Goal: Transaction & Acquisition: Obtain resource

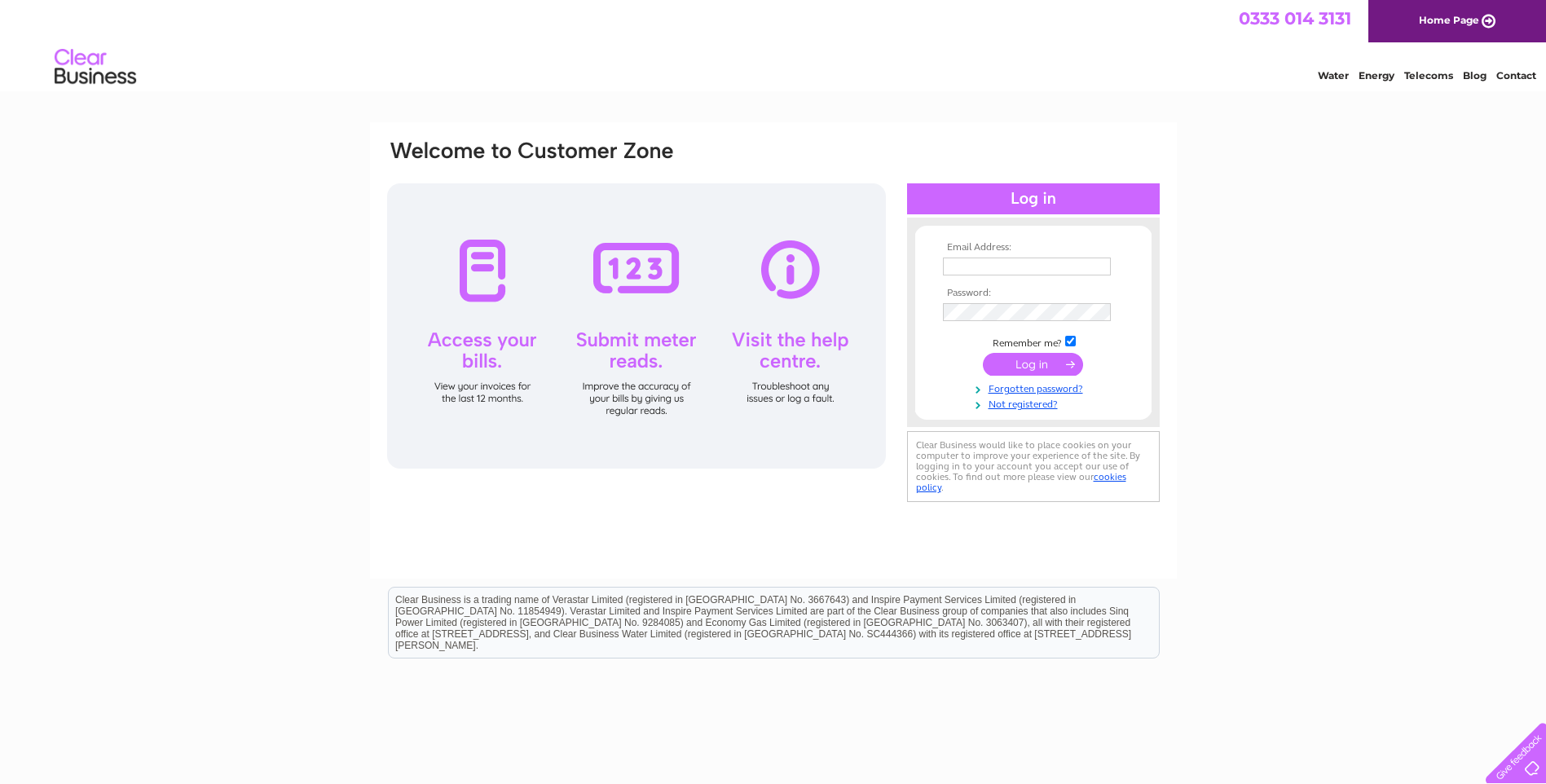
type input "natalie.divers@sgn.co.uk"
click at [1057, 361] on input "submit" at bounding box center [1032, 365] width 100 height 23
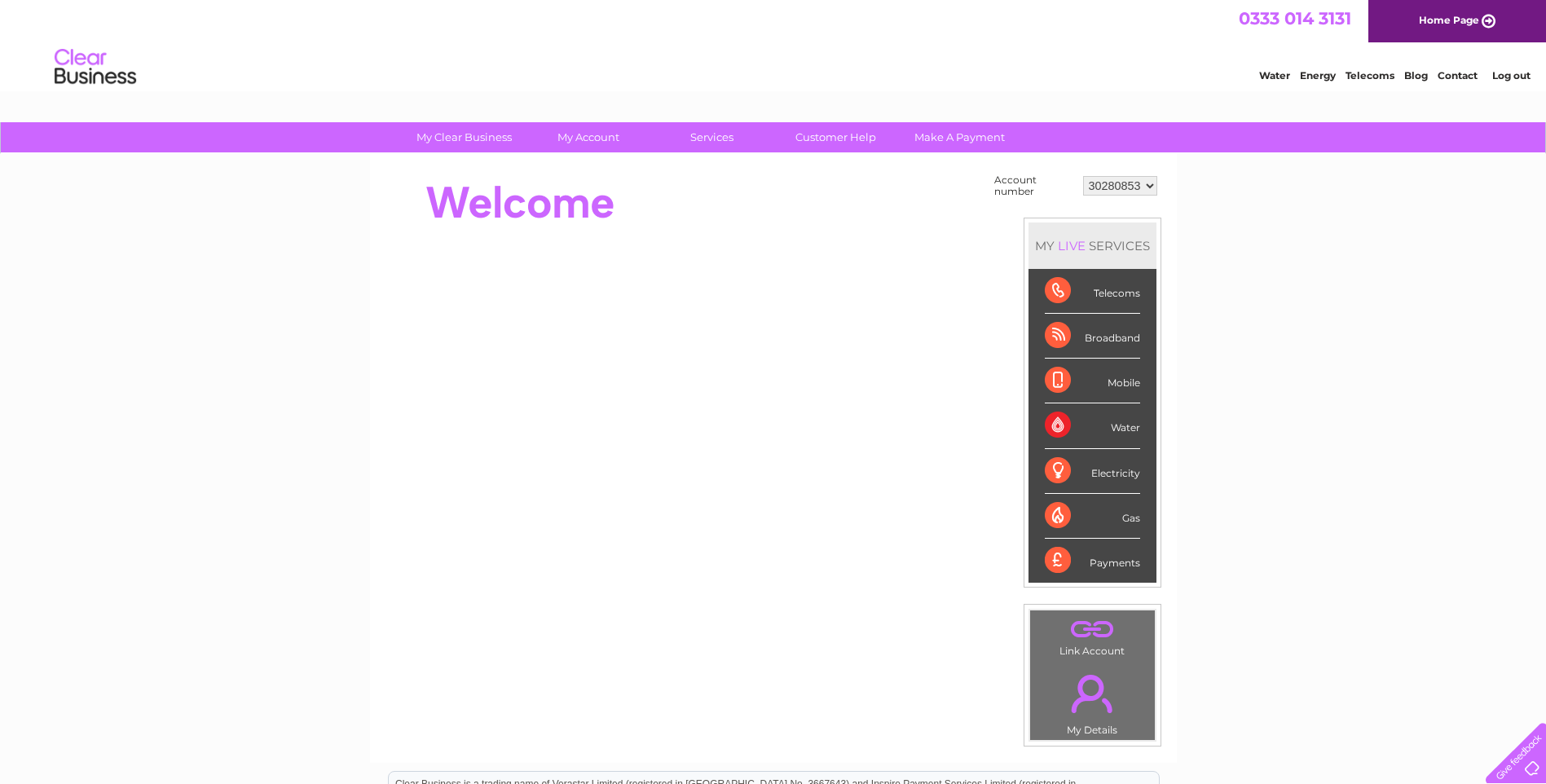
click at [1154, 186] on select "30280853" at bounding box center [1121, 186] width 74 height 20
click at [803, 188] on div at bounding box center [682, 203] width 593 height 65
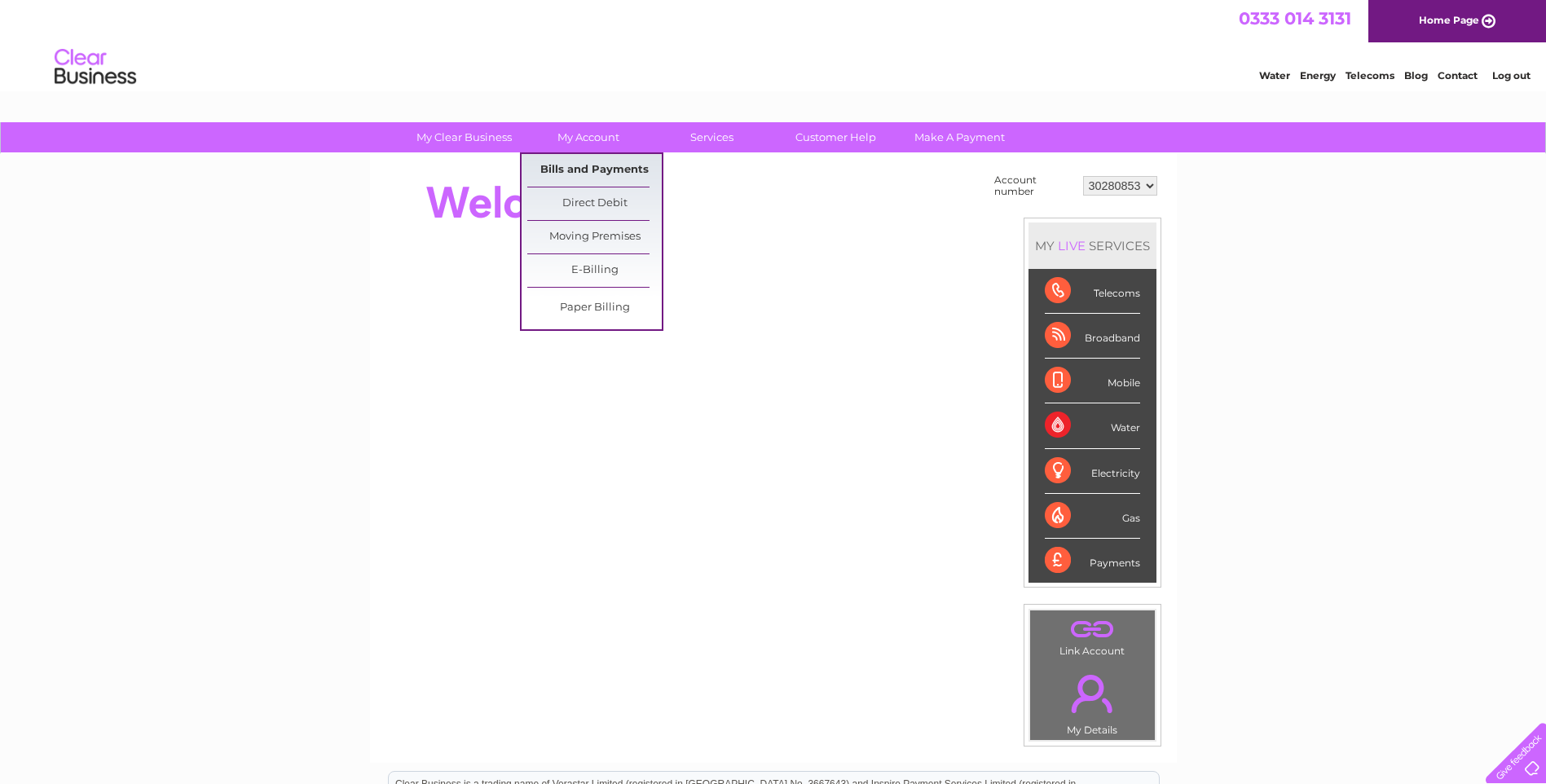
click at [601, 176] on link "Bills and Payments" at bounding box center [595, 170] width 135 height 32
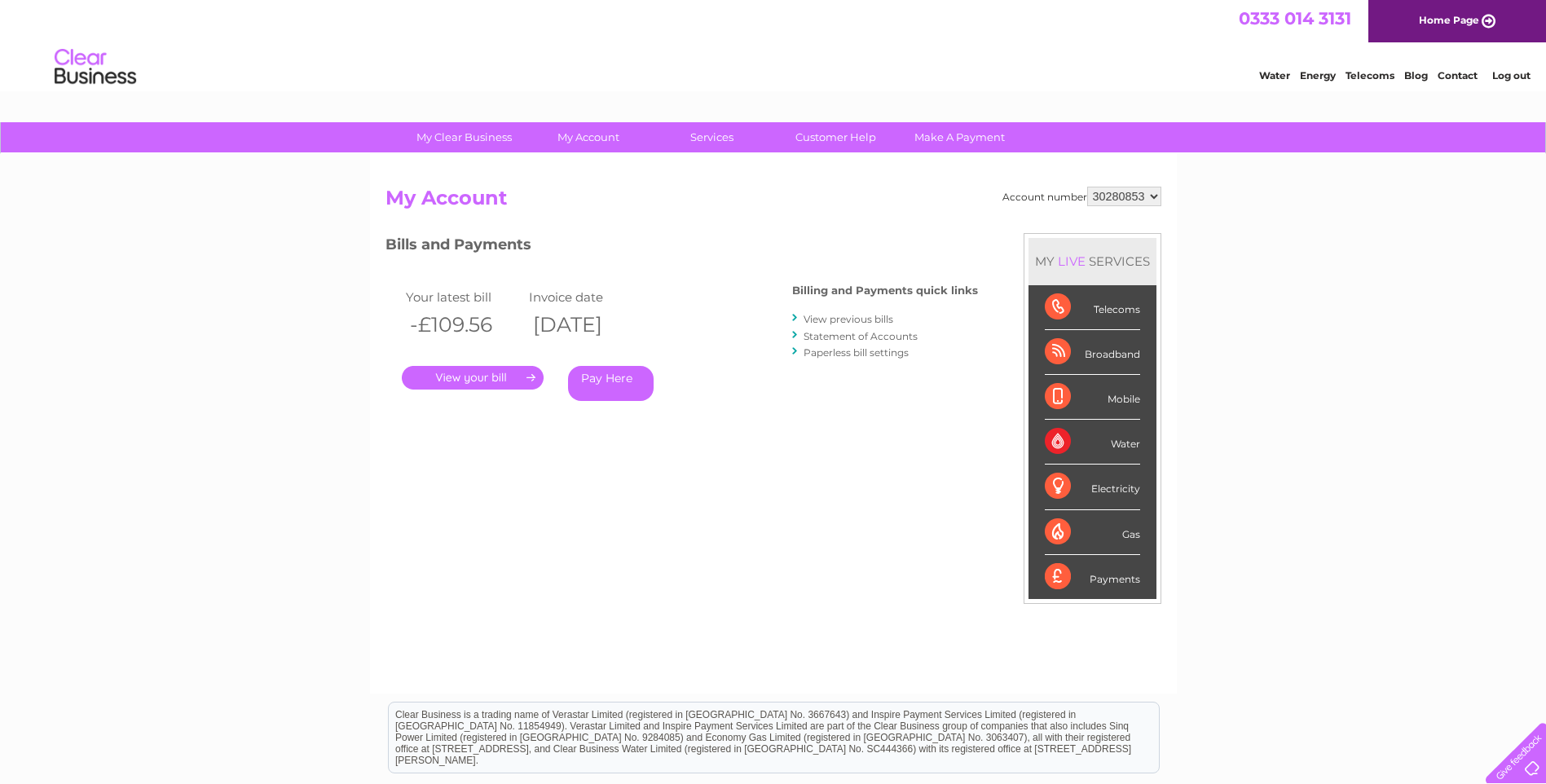
click at [515, 378] on link "." at bounding box center [472, 377] width 141 height 24
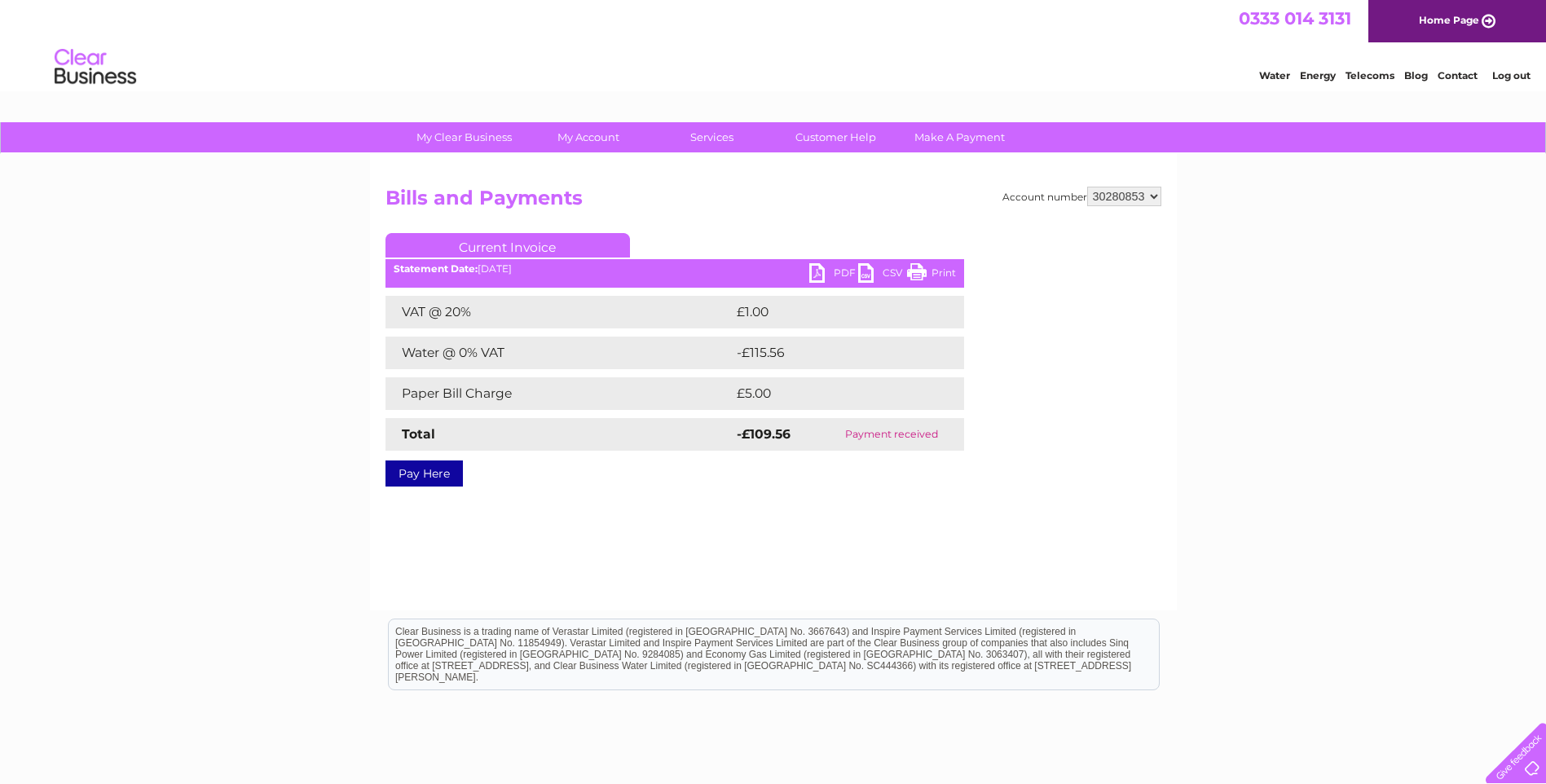
click at [825, 275] on link "PDF" at bounding box center [833, 275] width 49 height 24
